Goal: Task Accomplishment & Management: Manage account settings

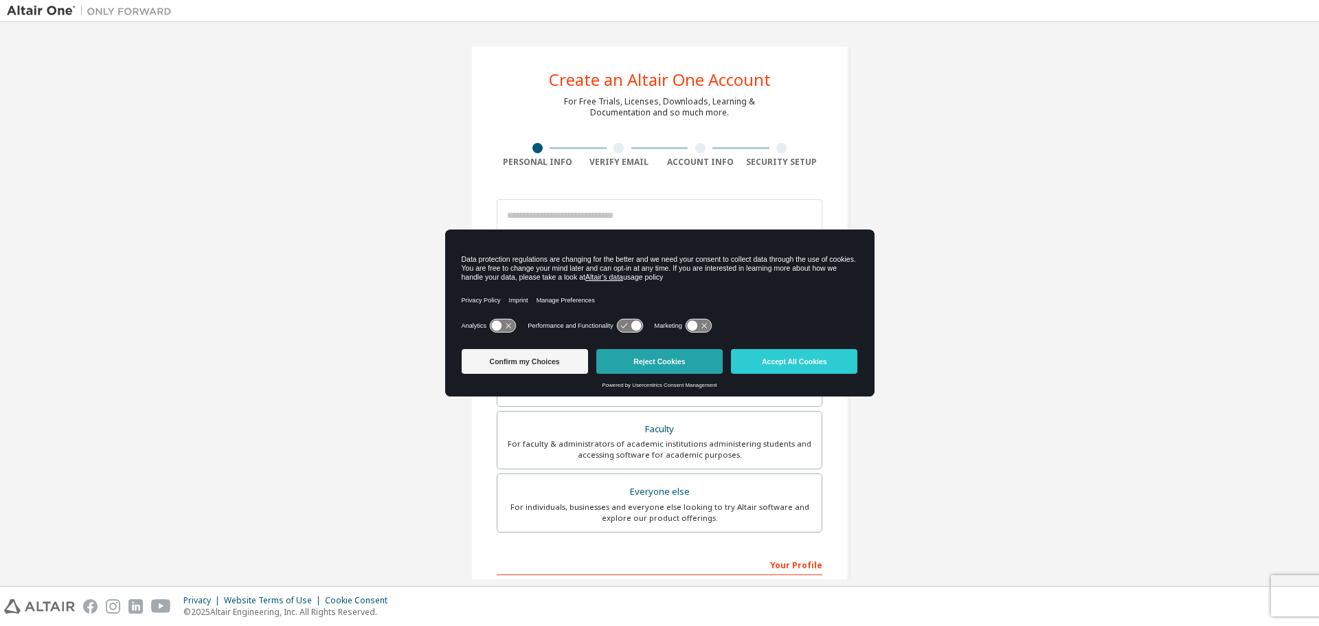
click at [680, 364] on button "Reject Cookies" at bounding box center [660, 361] width 126 height 25
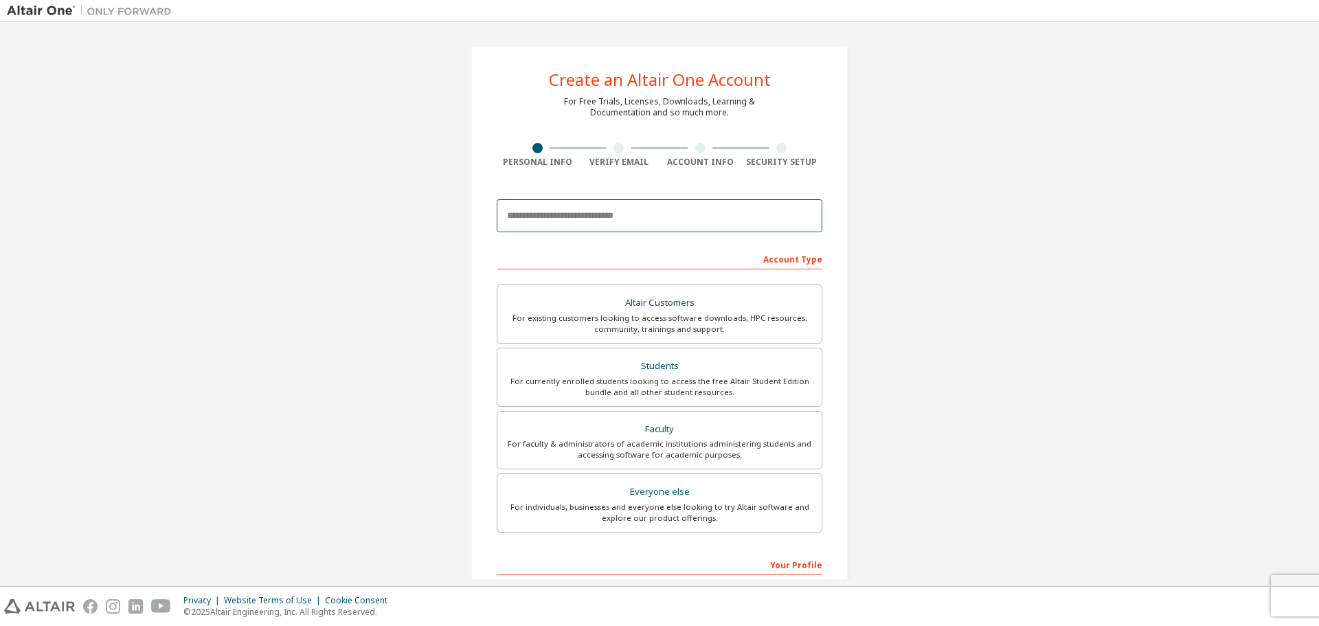
click at [546, 223] on input "email" at bounding box center [660, 215] width 326 height 33
click at [403, 245] on div "Create an Altair One Account For Free Trials, Licenses, Downloads, Learning & D…" at bounding box center [660, 393] width 1306 height 728
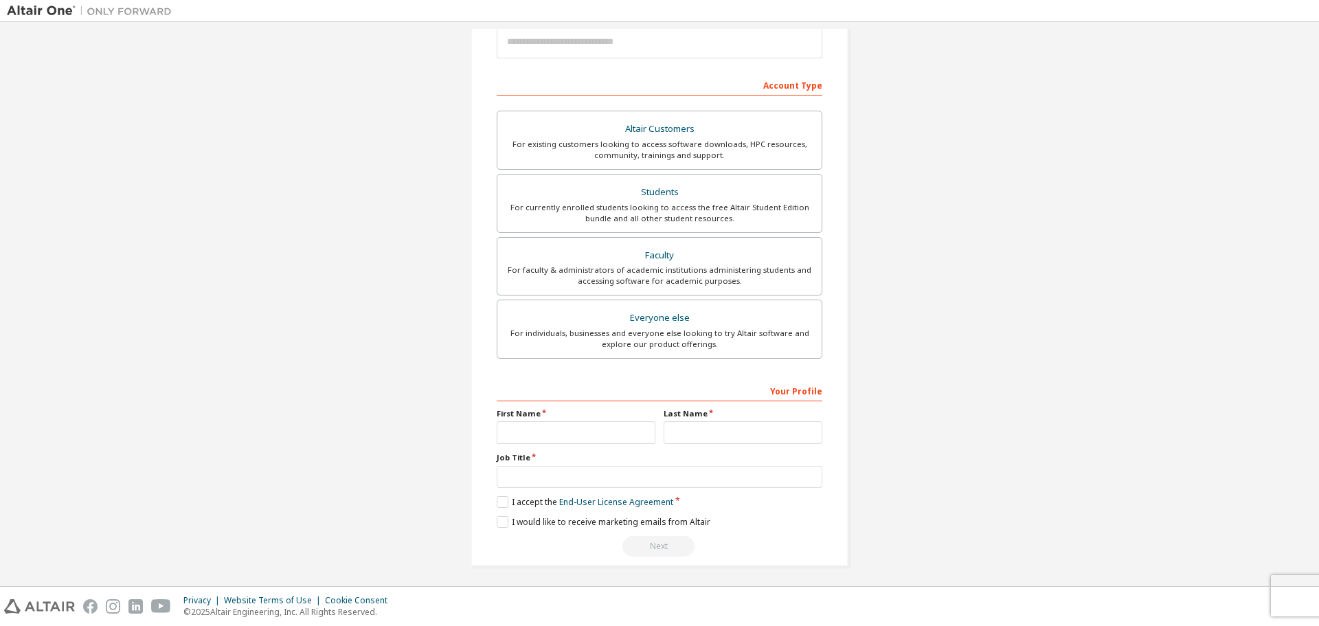
scroll to position [177, 0]
click at [549, 211] on div "For currently enrolled students looking to access the free Altair Student Editi…" at bounding box center [660, 210] width 308 height 22
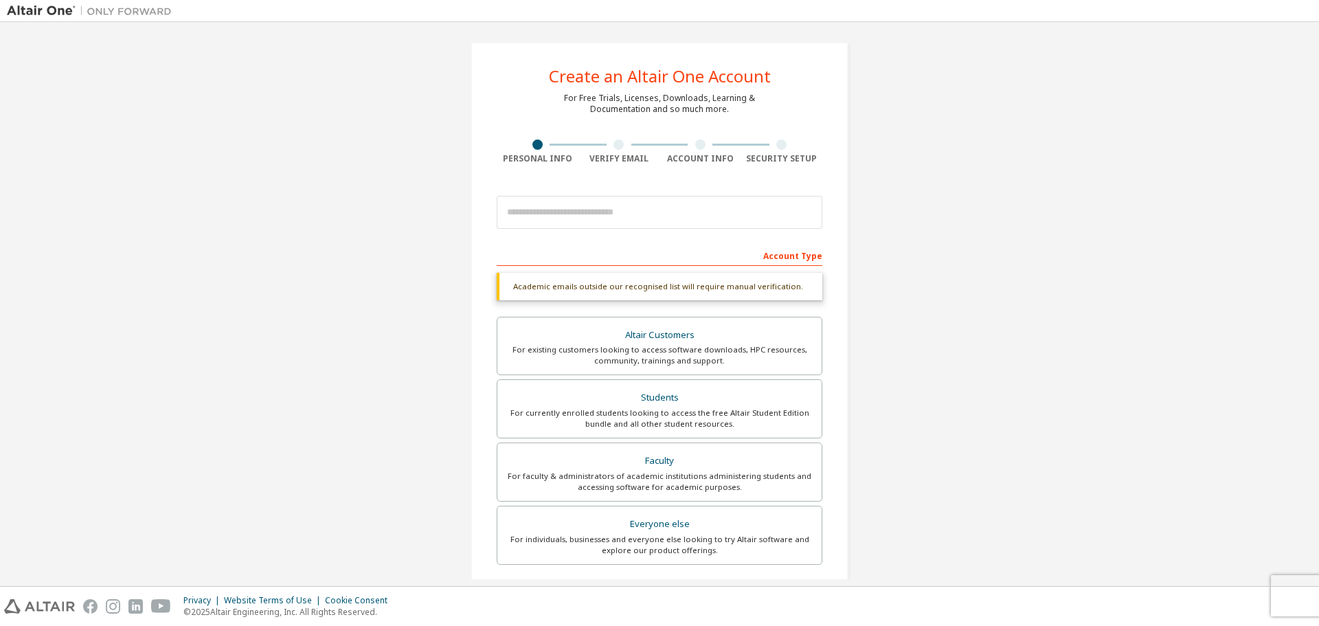
scroll to position [0, 0]
click at [545, 219] on input "email" at bounding box center [660, 215] width 326 height 33
type input "**********"
drag, startPoint x: 697, startPoint y: 220, endPoint x: 456, endPoint y: 216, distance: 241.2
click at [456, 216] on div "**********" at bounding box center [659, 410] width 411 height 763
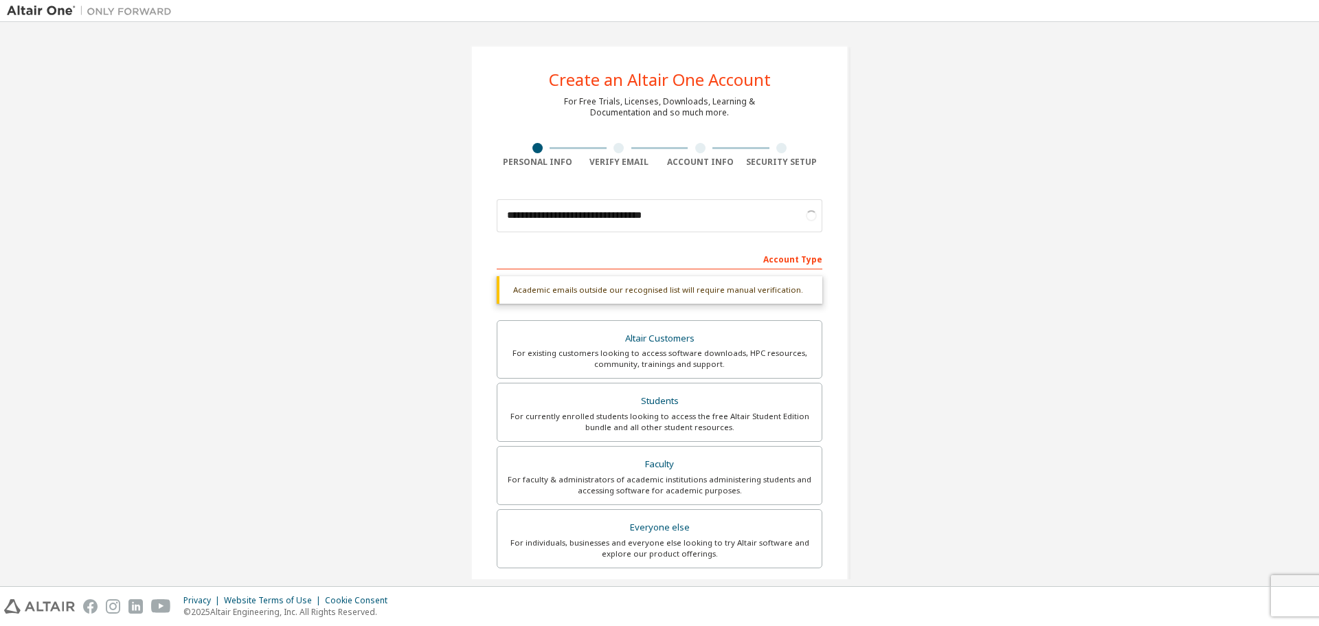
click at [449, 227] on div "**********" at bounding box center [660, 410] width 1306 height 763
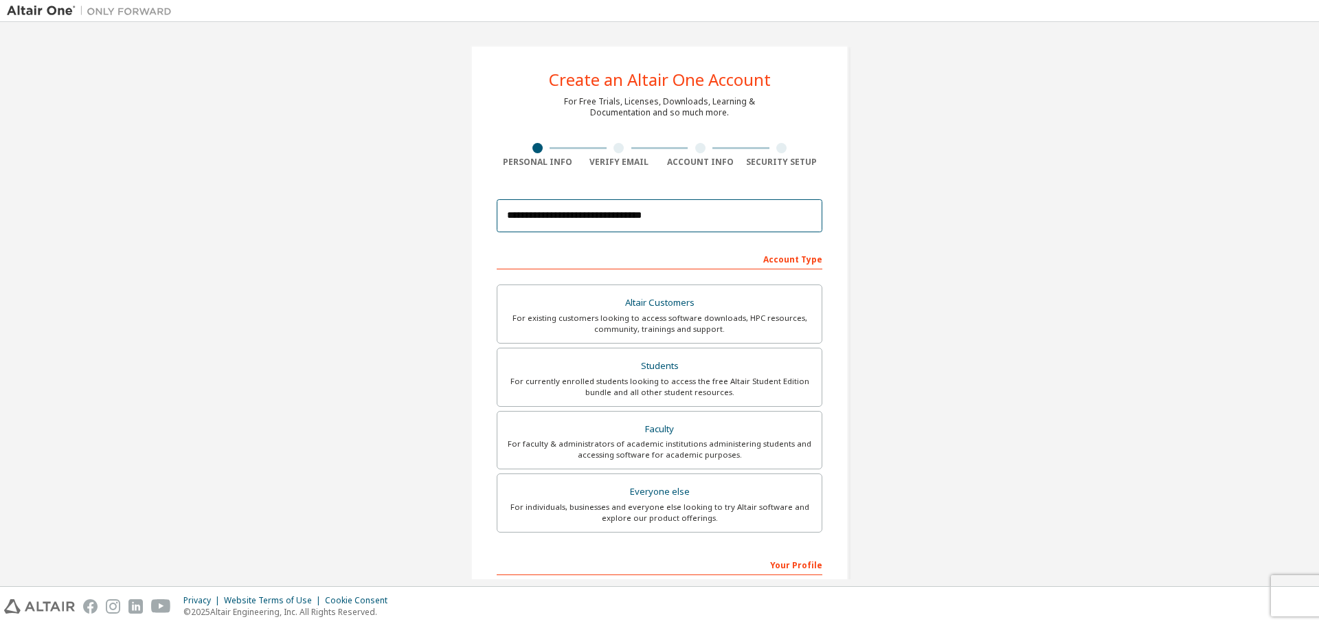
drag, startPoint x: 728, startPoint y: 220, endPoint x: 425, endPoint y: 208, distance: 303.3
click at [425, 208] on div "**********" at bounding box center [660, 393] width 1306 height 728
click at [449, 249] on div "**********" at bounding box center [660, 393] width 1306 height 728
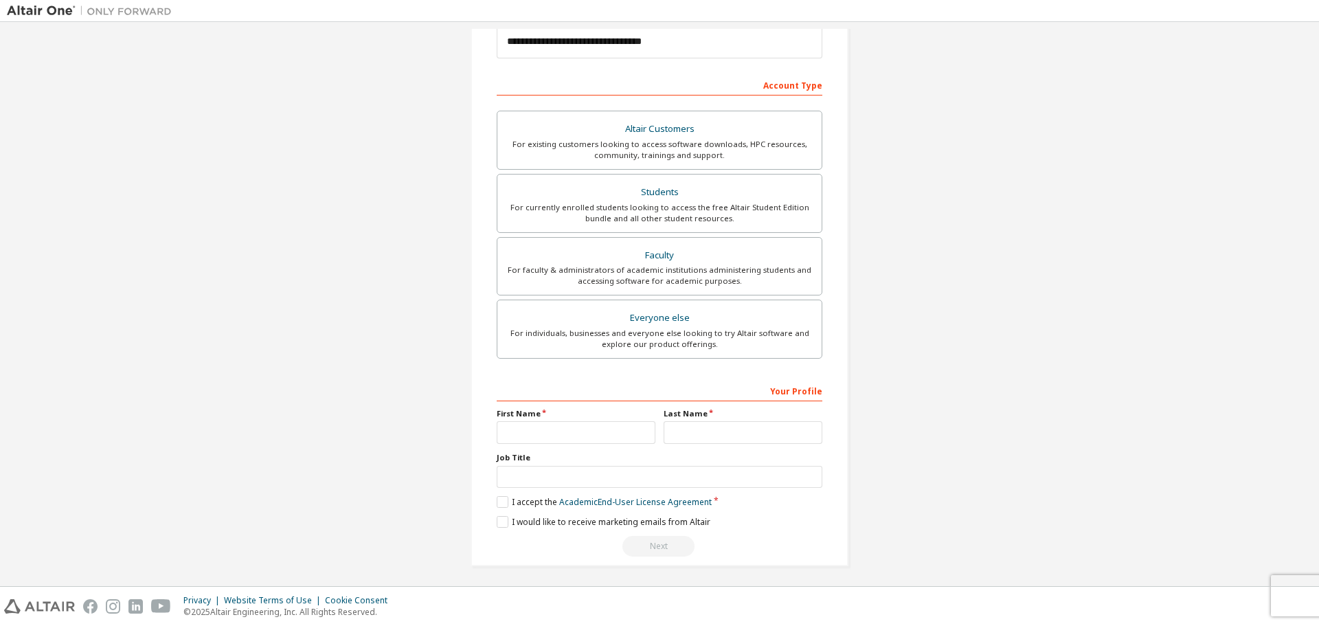
scroll to position [177, 0]
click at [522, 429] on input "text" at bounding box center [576, 429] width 159 height 23
type input "*****"
type input "**********"
click at [575, 477] on input "text" at bounding box center [660, 473] width 326 height 23
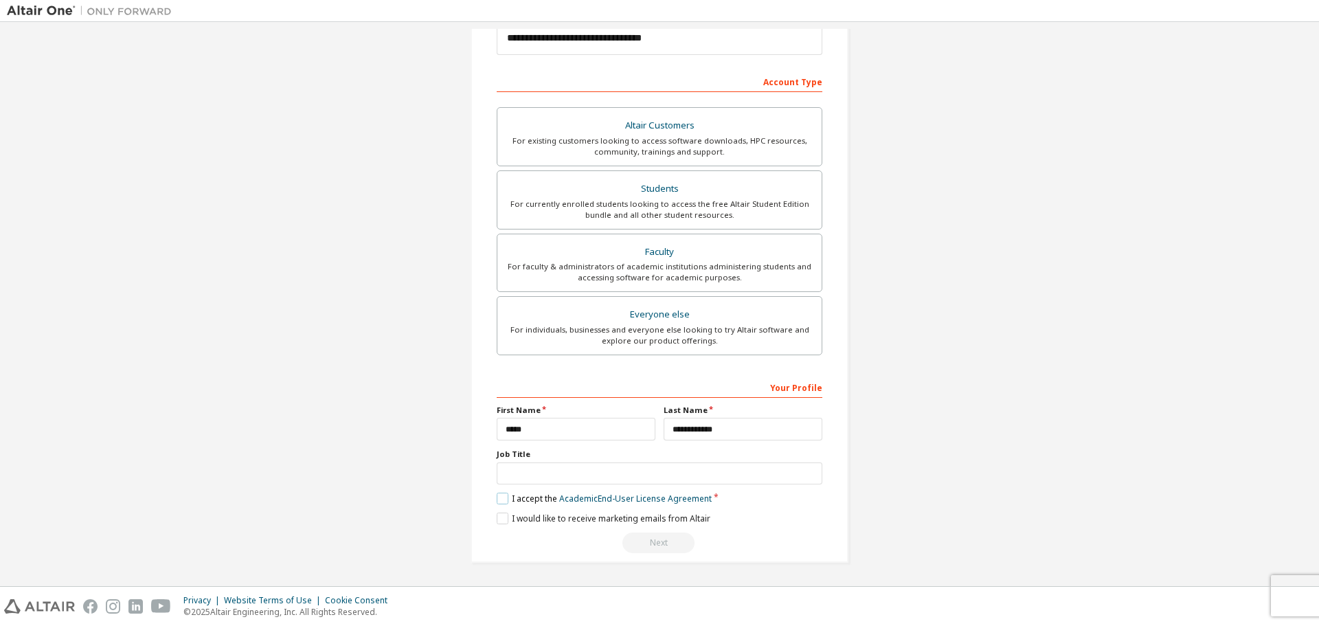
click at [504, 502] on label "I accept the Academic End-User License Agreement" at bounding box center [604, 499] width 215 height 12
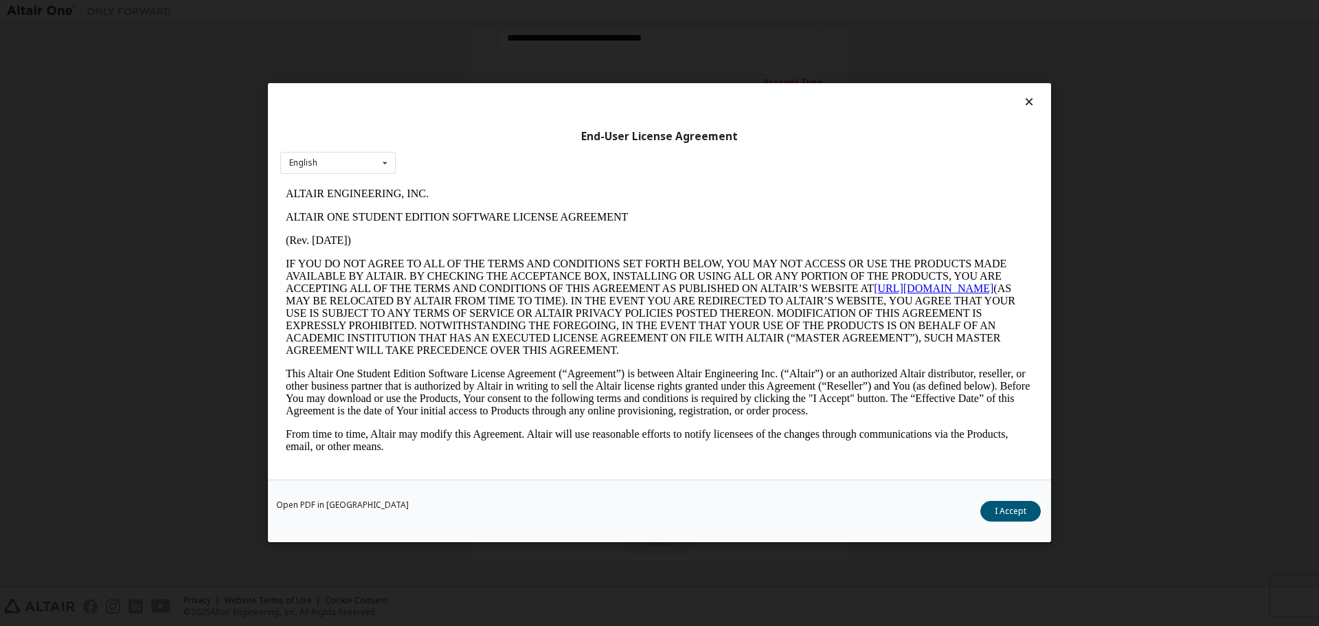
scroll to position [0, 0]
click at [1000, 508] on button "I Accept" at bounding box center [1011, 512] width 60 height 21
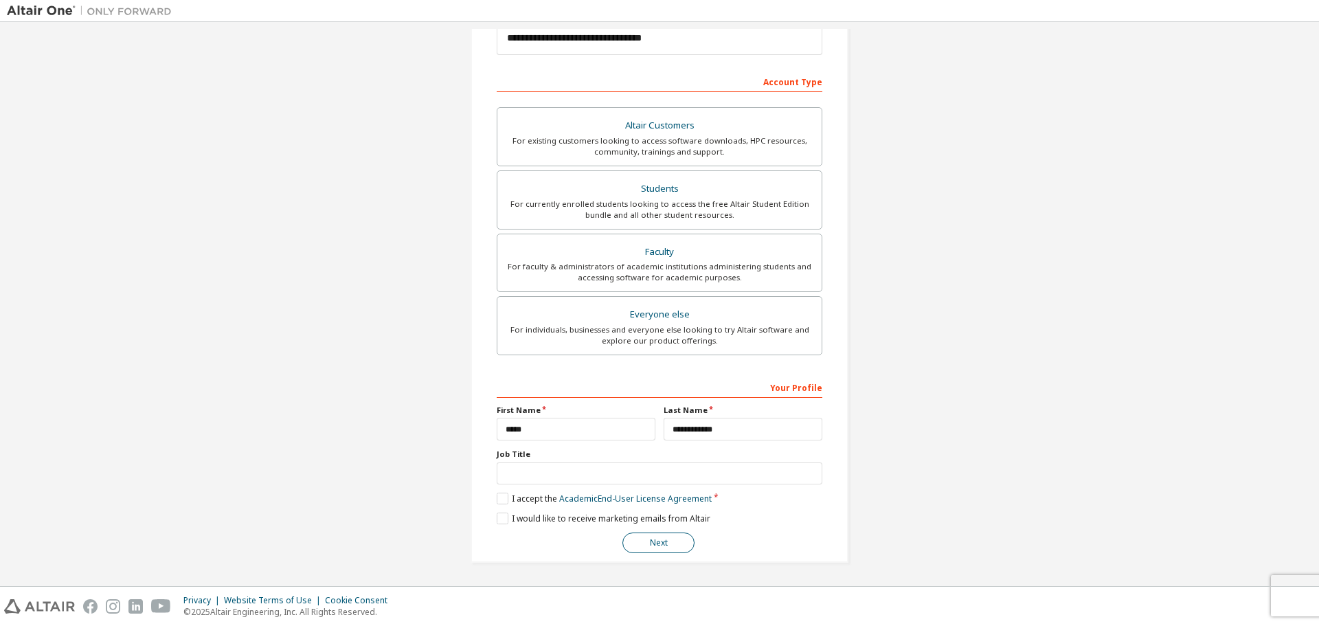
click at [656, 543] on button "Next" at bounding box center [659, 543] width 72 height 21
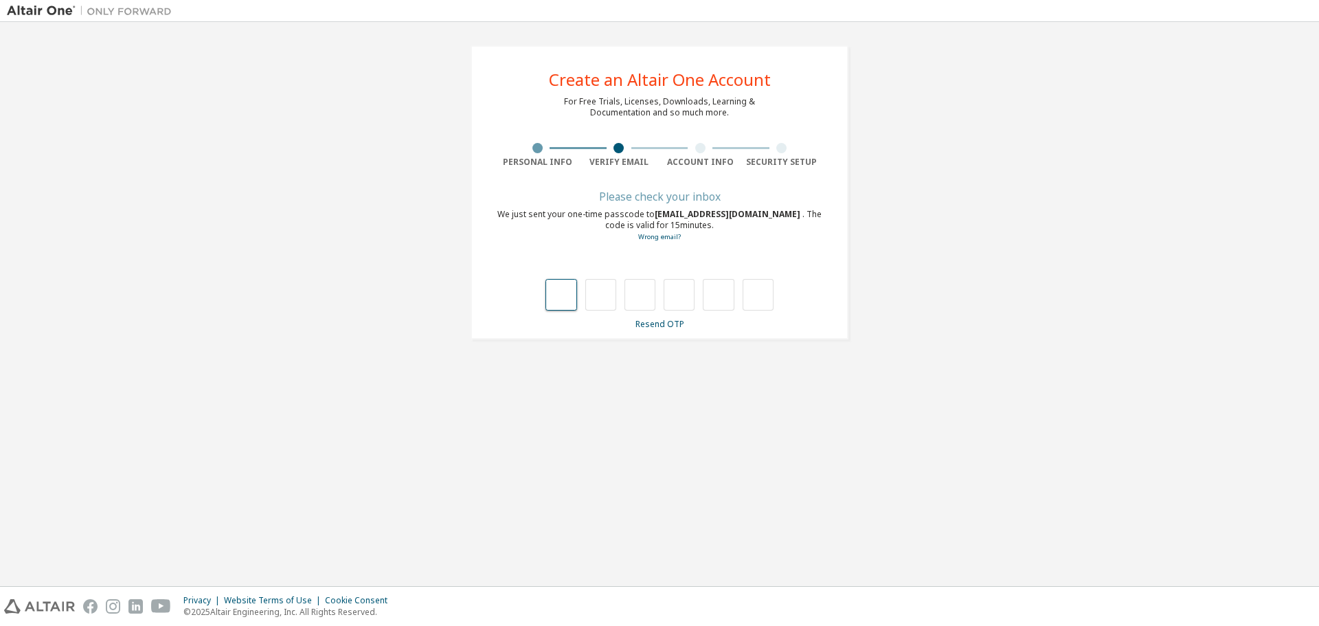
drag, startPoint x: 562, startPoint y: 291, endPoint x: 536, endPoint y: 293, distance: 26.3
click at [562, 291] on input "text" at bounding box center [561, 295] width 31 height 32
click at [574, 293] on input "text" at bounding box center [561, 295] width 31 height 32
type input "*"
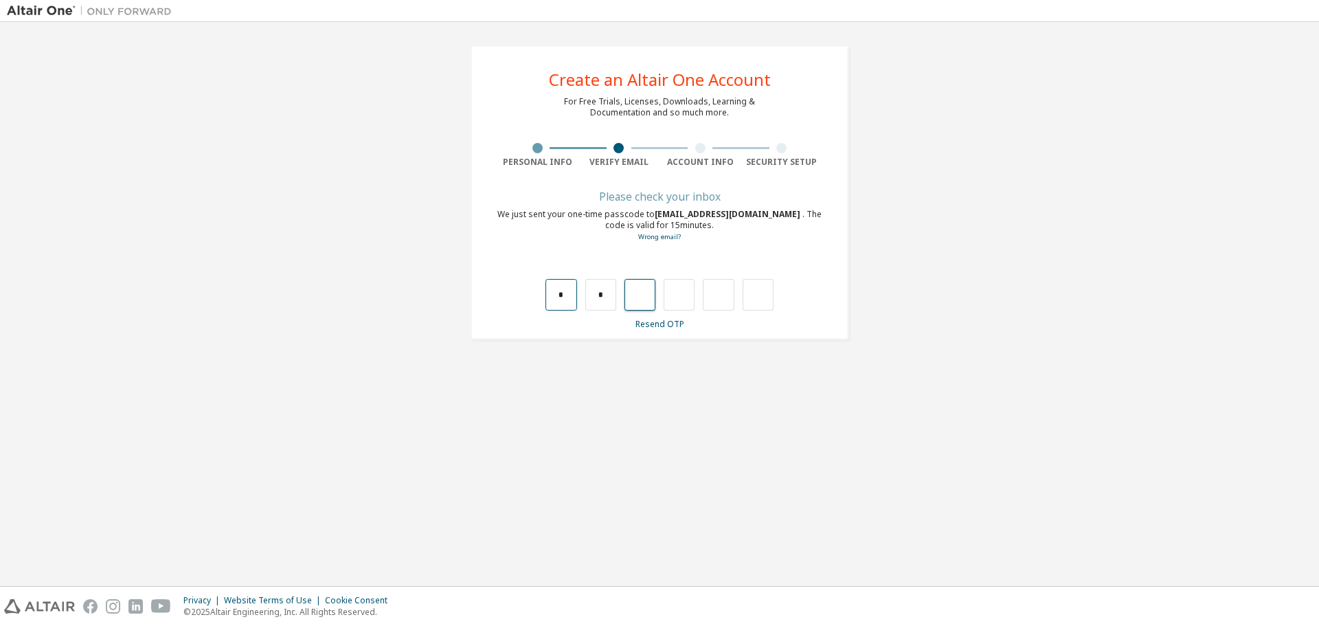
type input "*"
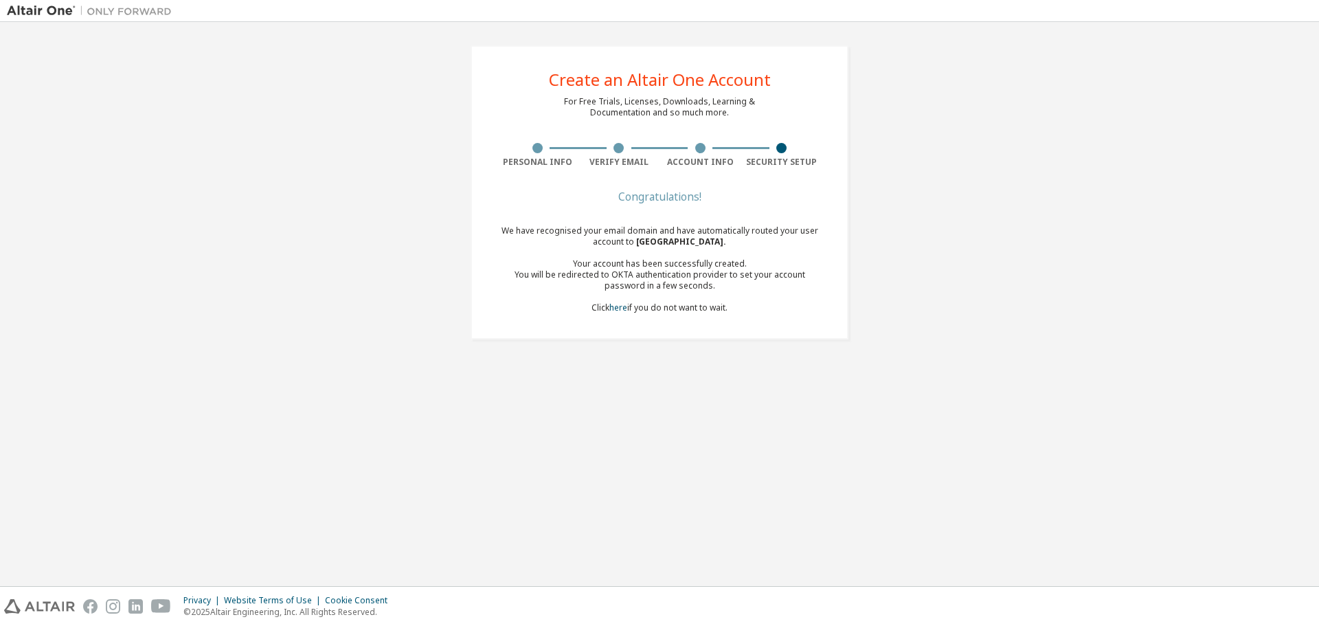
drag, startPoint x: 504, startPoint y: 359, endPoint x: 496, endPoint y: 367, distance: 11.2
click at [504, 359] on div "Create an Altair One Account For Free Trials, Licenses, Downloads, Learning & D…" at bounding box center [660, 304] width 1306 height 550
click at [616, 307] on link "here" at bounding box center [619, 308] width 18 height 12
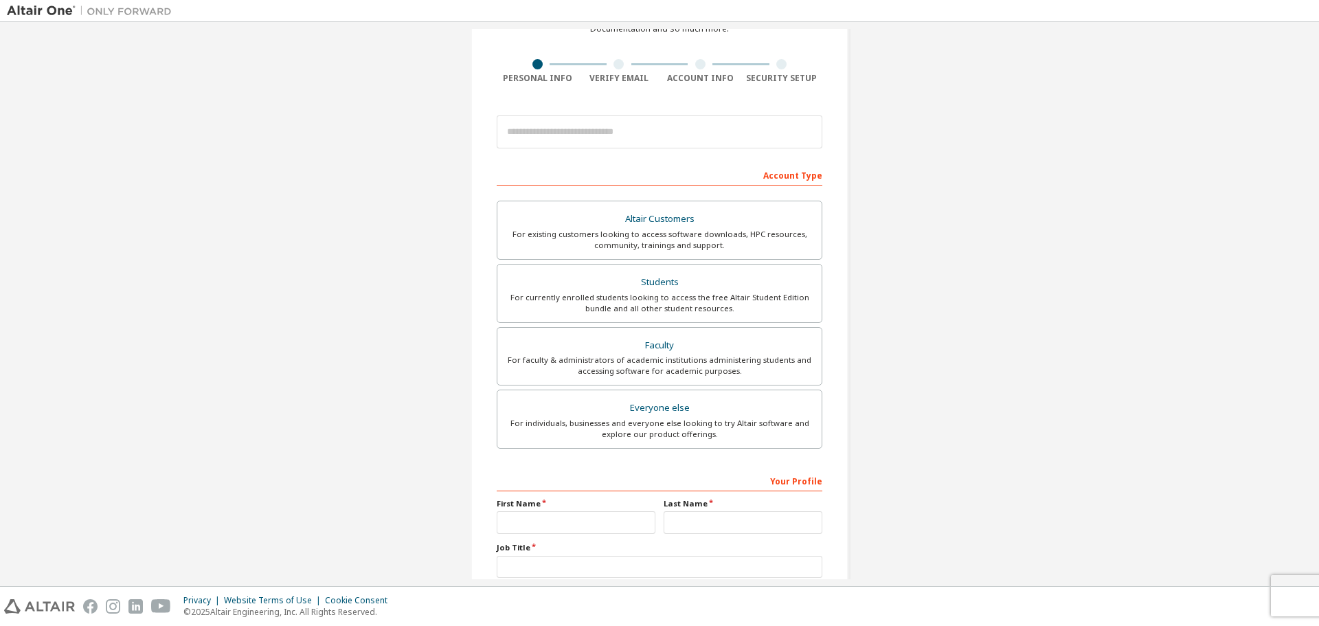
scroll to position [177, 0]
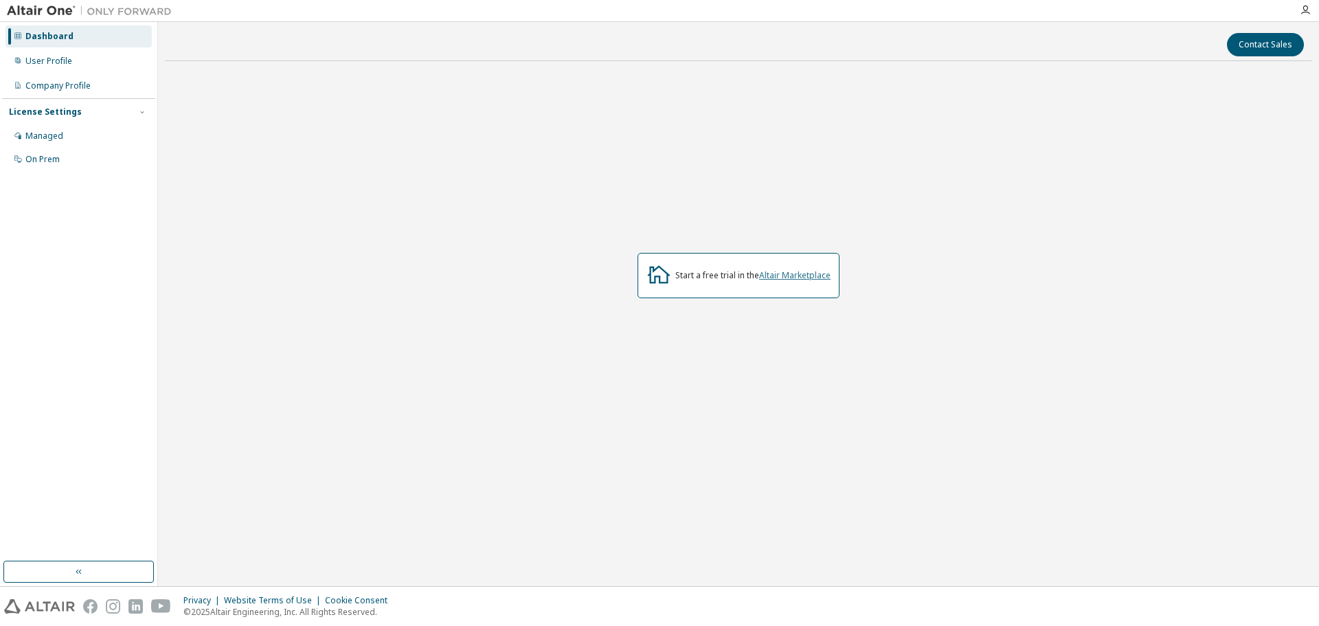
click at [801, 278] on link "Altair Marketplace" at bounding box center [794, 275] width 71 height 12
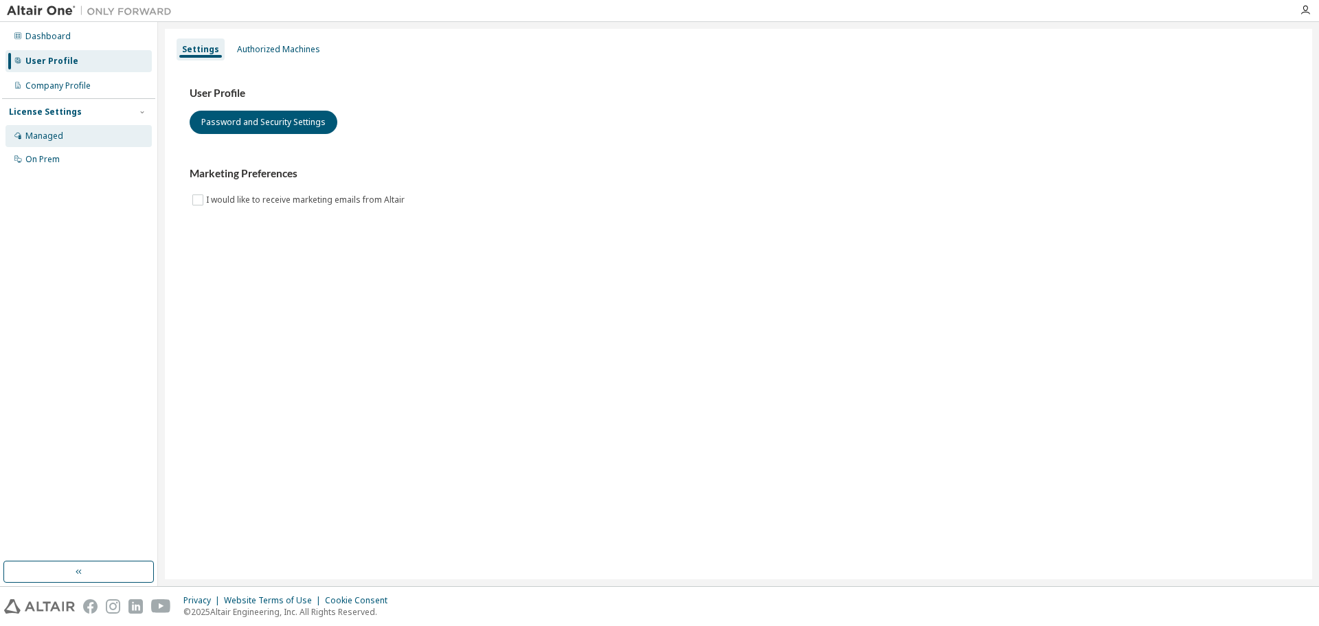
click at [95, 133] on div "Managed" at bounding box center [78, 136] width 146 height 22
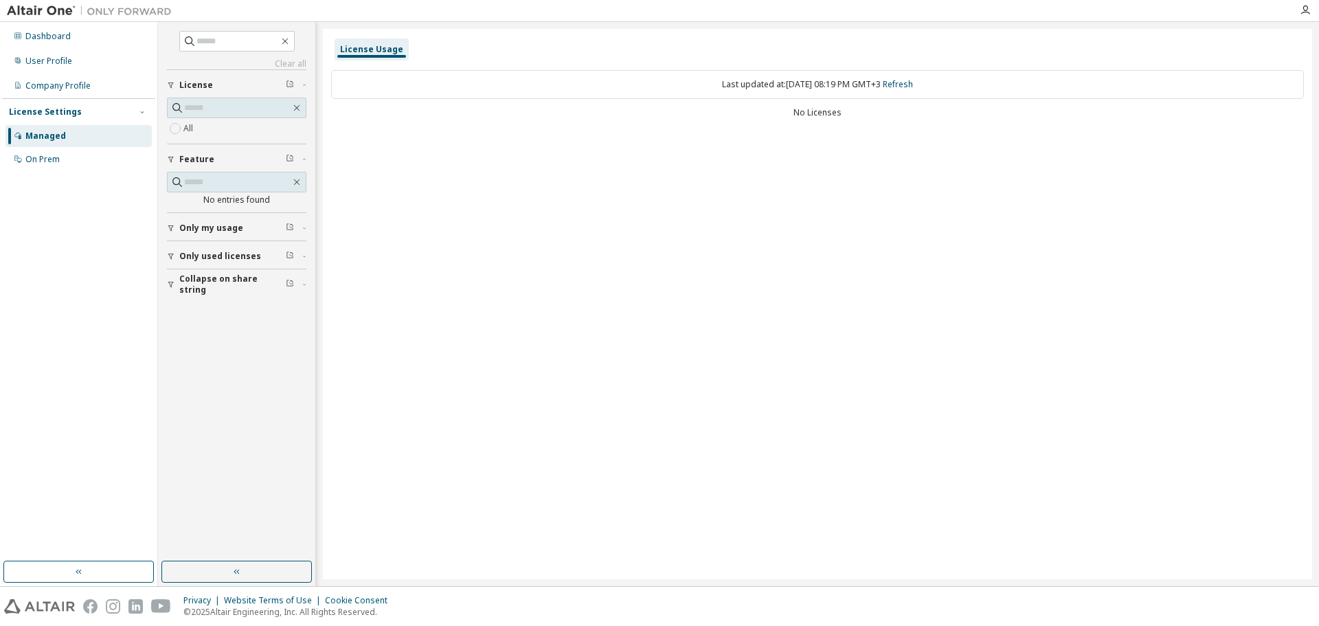
click at [200, 251] on span "Only used licenses" at bounding box center [220, 256] width 82 height 11
click at [203, 255] on span "Only used licenses" at bounding box center [220, 256] width 82 height 11
click at [49, 163] on div "On Prem" at bounding box center [42, 159] width 34 height 11
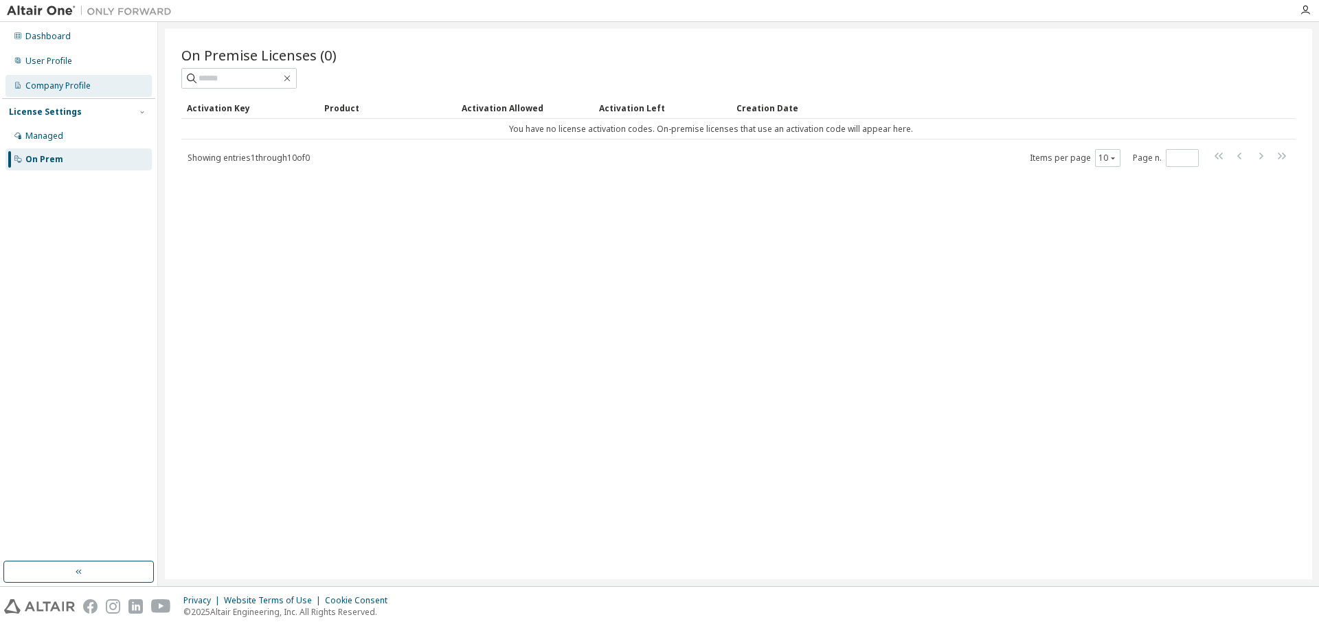
click at [71, 88] on div "Company Profile" at bounding box center [57, 85] width 65 height 11
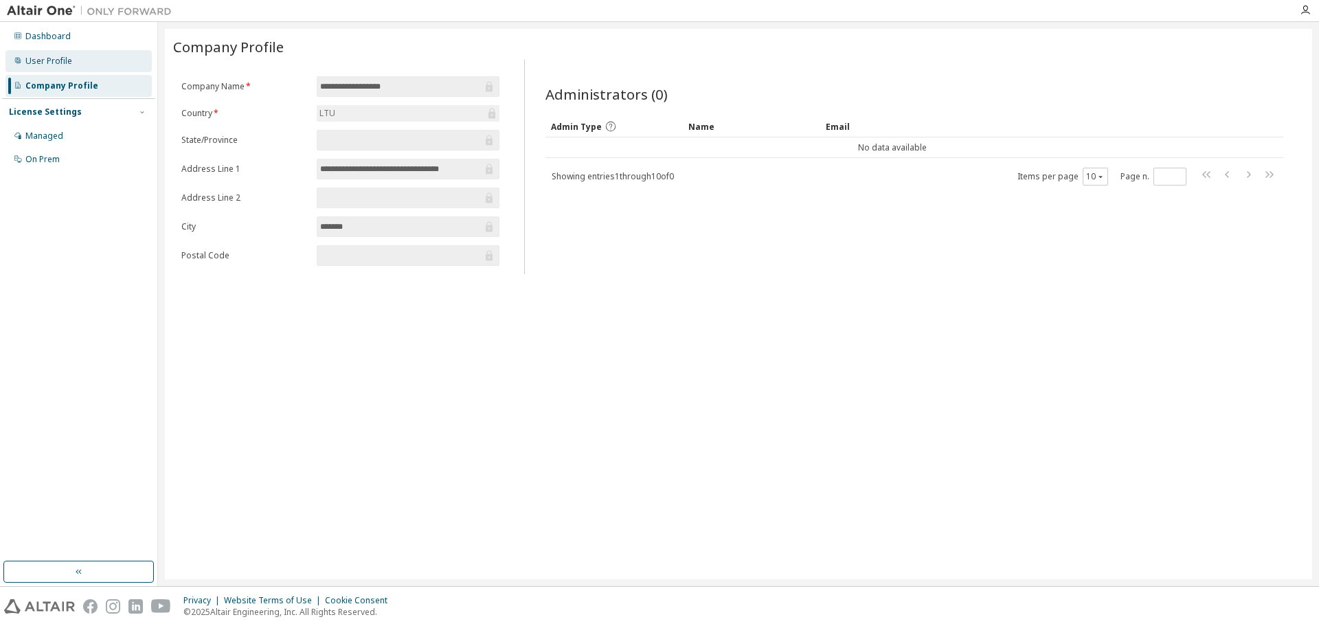
click at [71, 65] on div "User Profile" at bounding box center [78, 61] width 146 height 22
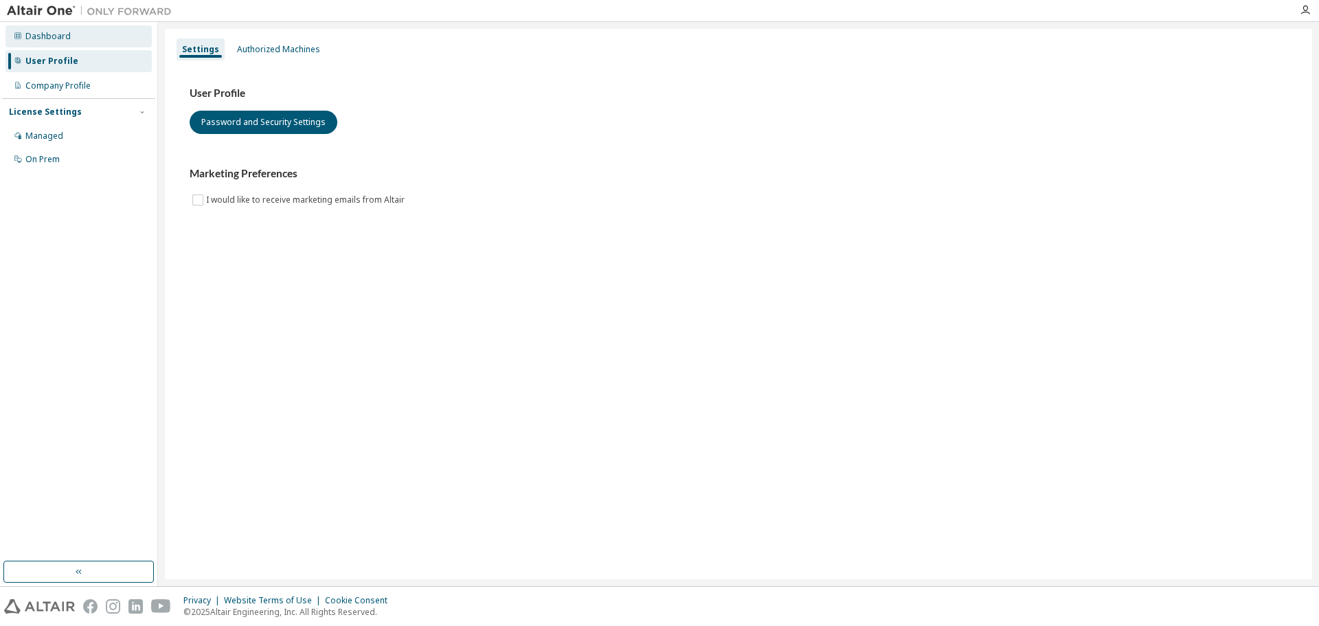
click at [71, 43] on div "Dashboard" at bounding box center [78, 36] width 146 height 22
